Goal: Transaction & Acquisition: Purchase product/service

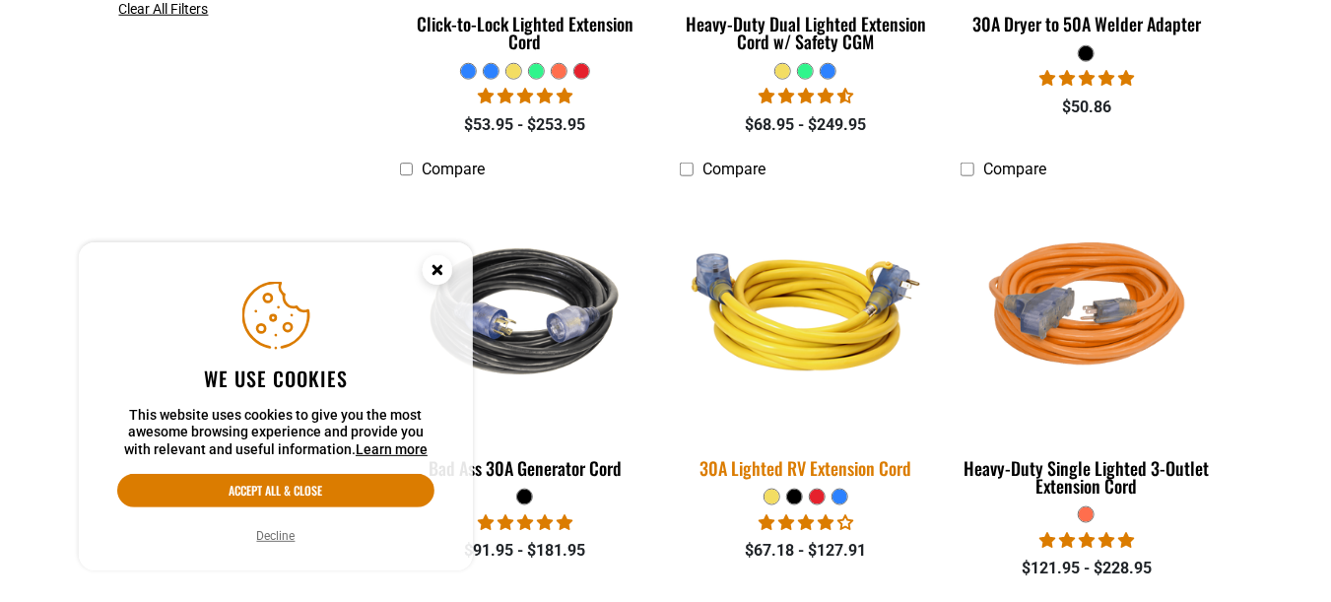
scroll to position [886, 0]
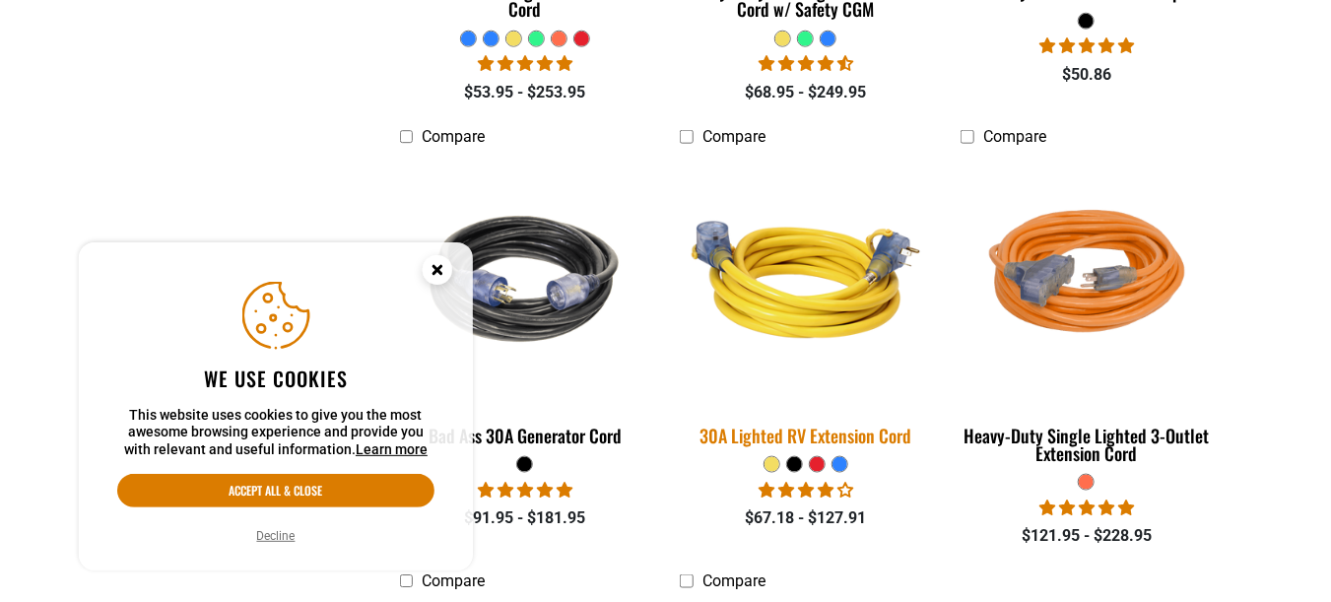
click at [806, 329] on img at bounding box center [806, 280] width 276 height 252
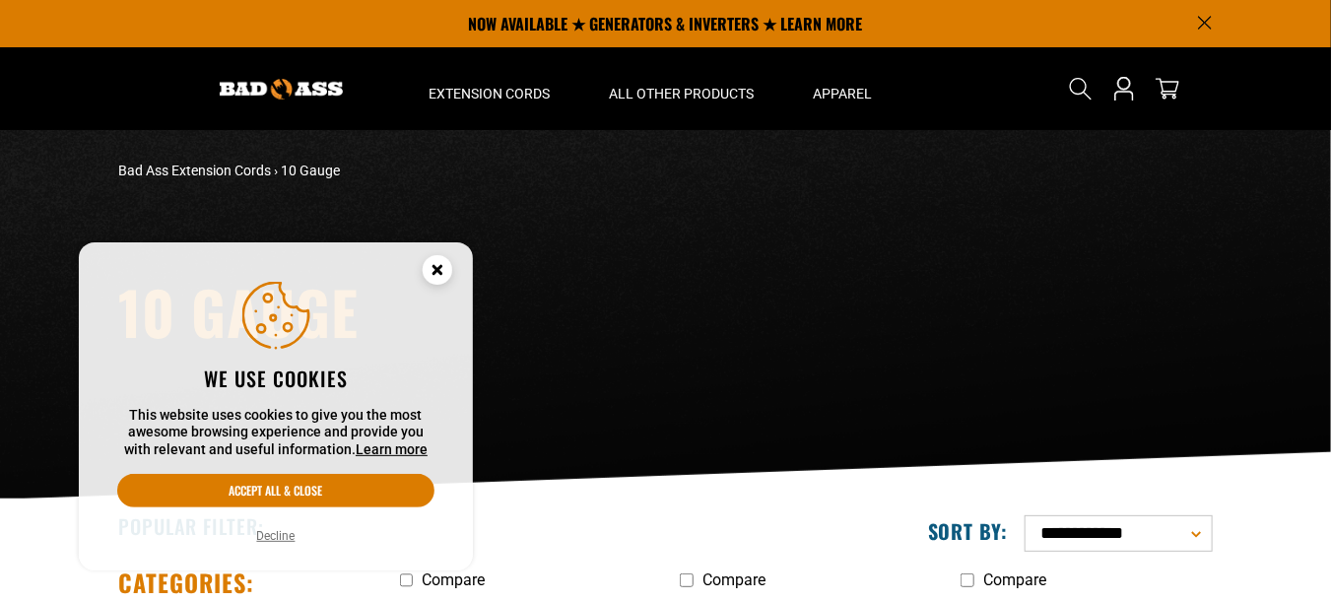
scroll to position [0, 0]
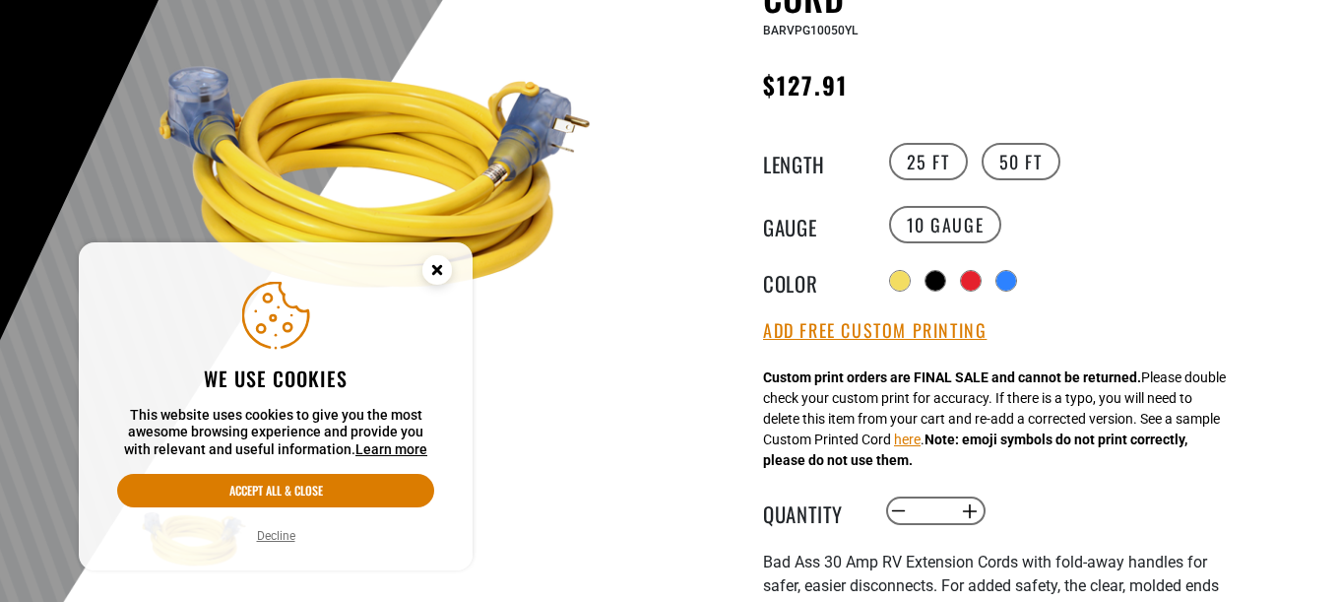
scroll to position [295, 0]
